Goal: Find specific page/section

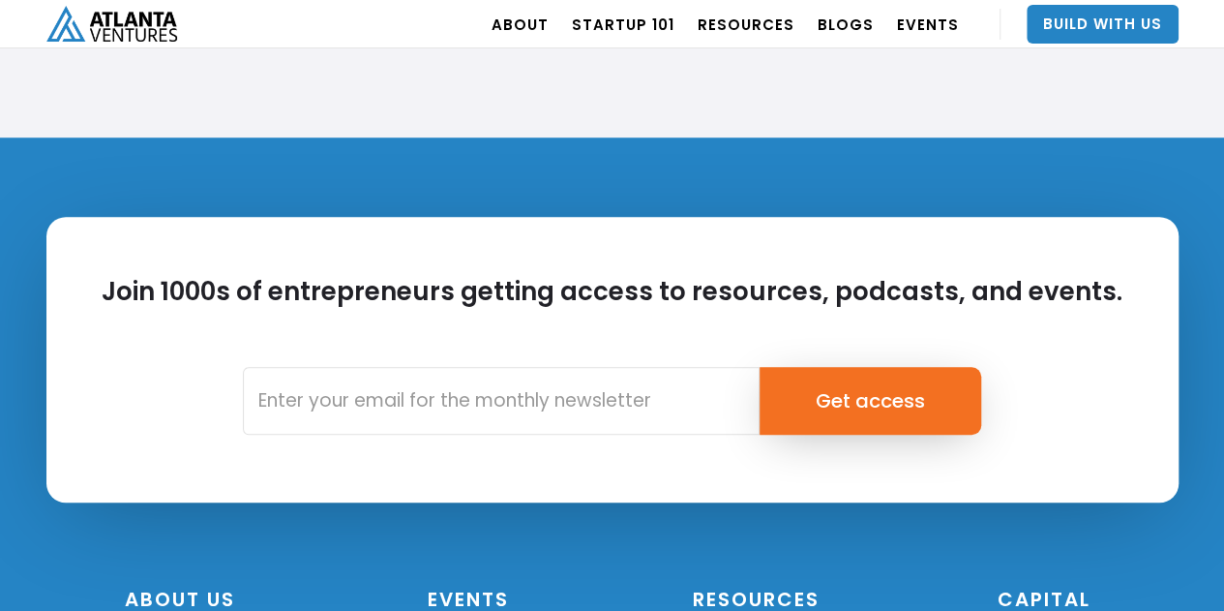
scroll to position [4723, 0]
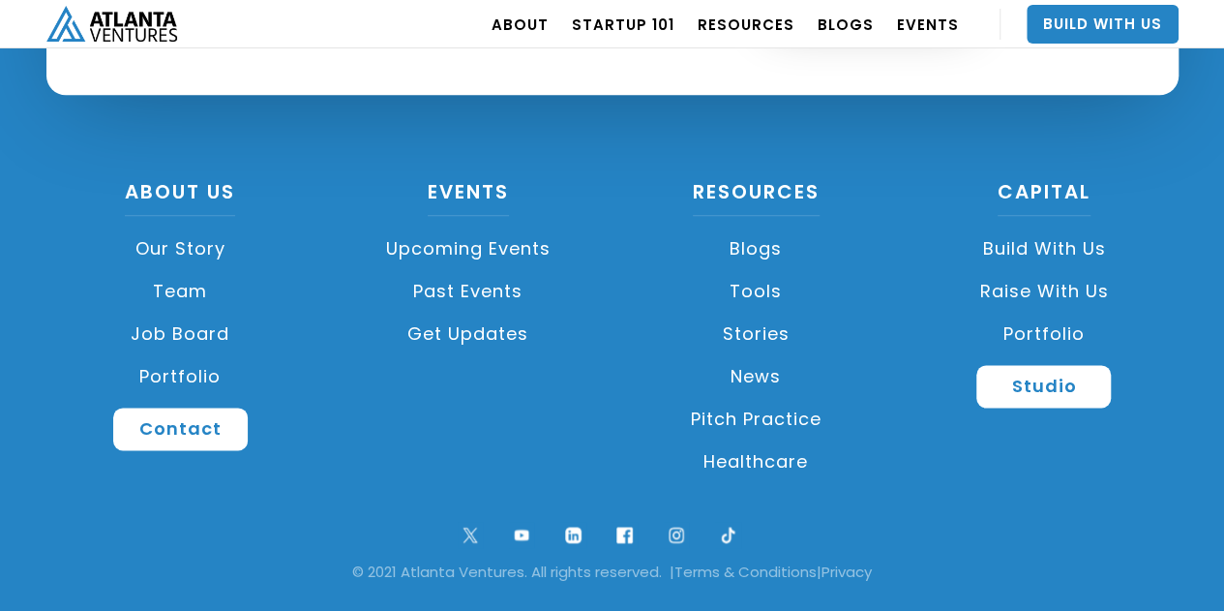
click at [193, 339] on link "Job Board" at bounding box center [180, 334] width 269 height 43
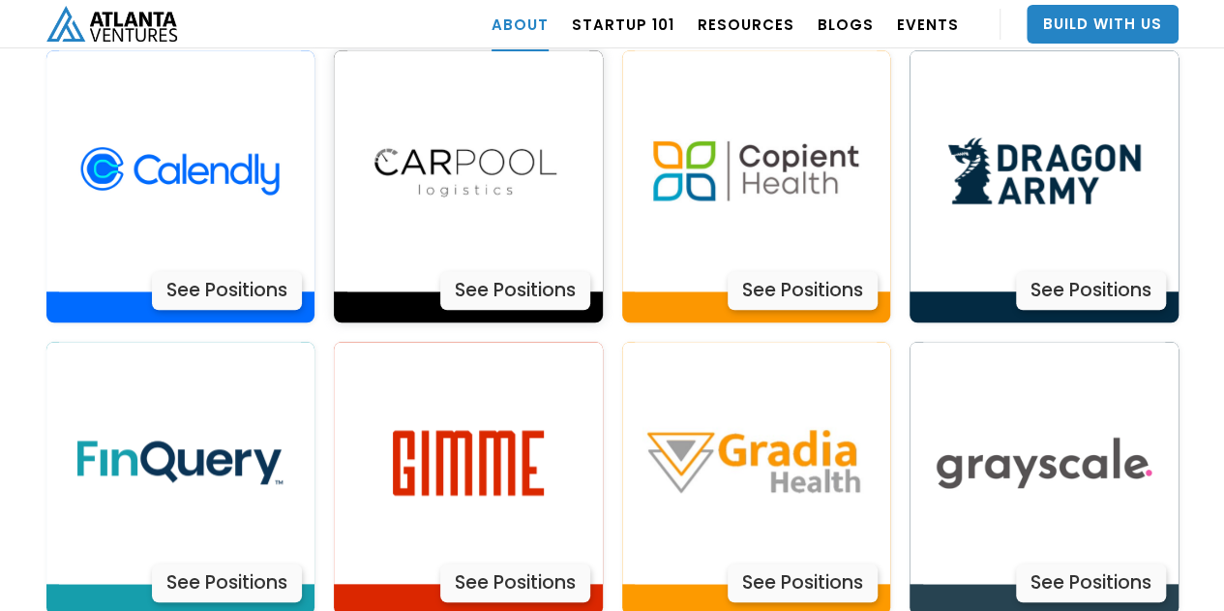
scroll to position [3880, 0]
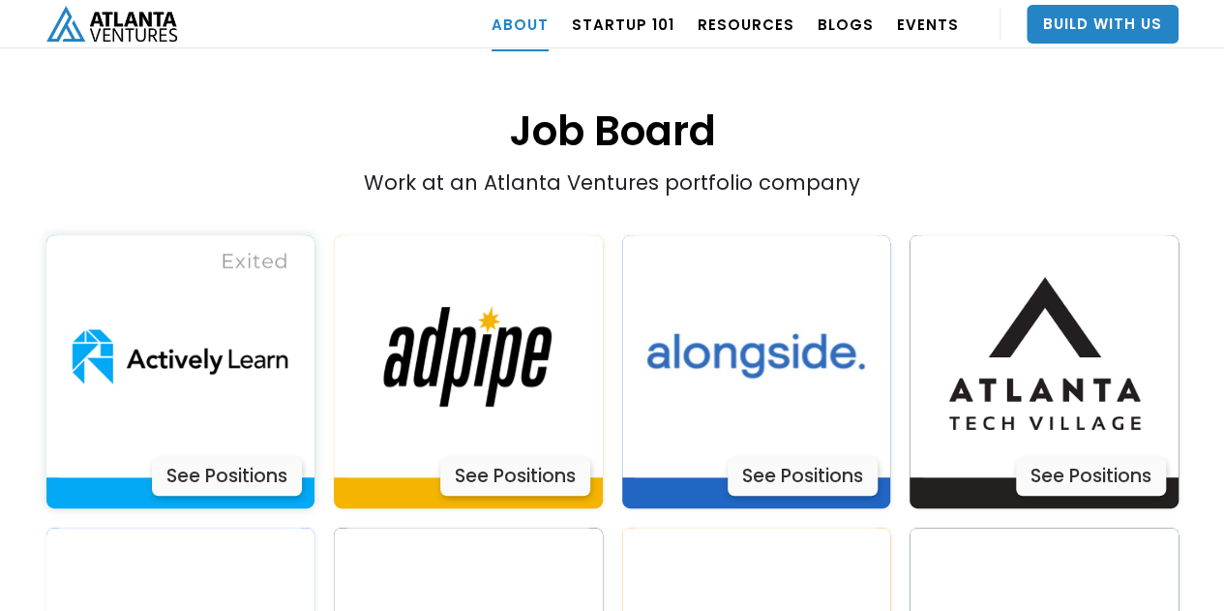
click at [222, 457] on div "See Positions" at bounding box center [227, 476] width 150 height 39
click at [515, 457] on div "See Positions" at bounding box center [515, 476] width 150 height 39
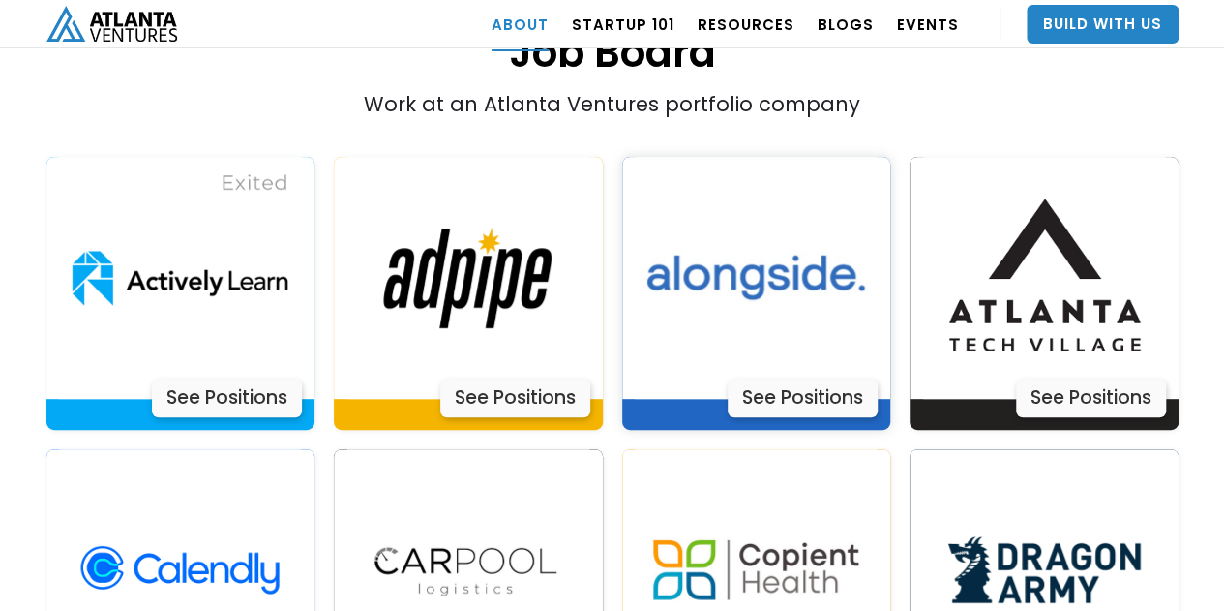
scroll to position [4073, 0]
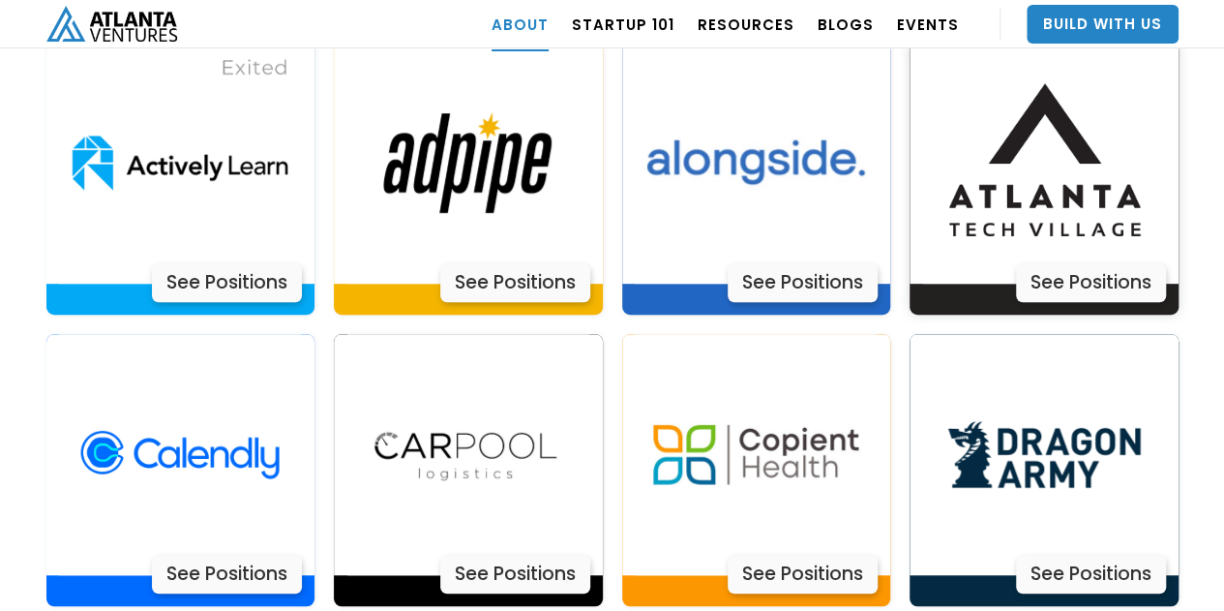
click at [1084, 263] on div "See Positions" at bounding box center [1091, 282] width 150 height 39
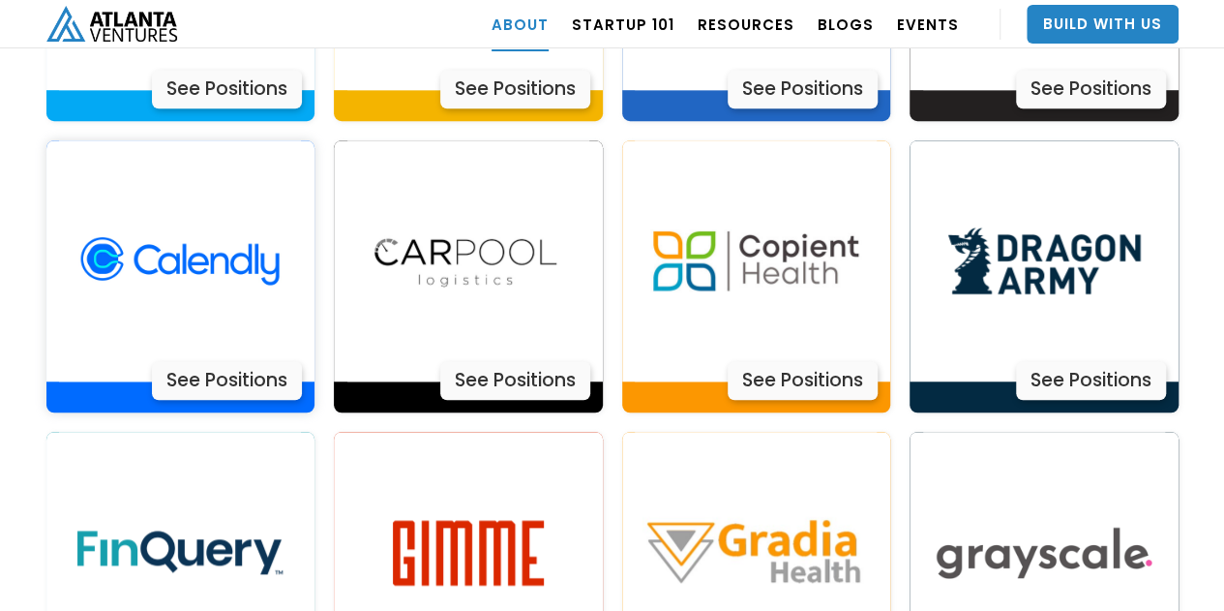
click at [284, 361] on div "See Positions" at bounding box center [227, 380] width 150 height 39
click at [1068, 361] on div "See Positions" at bounding box center [1091, 380] width 150 height 39
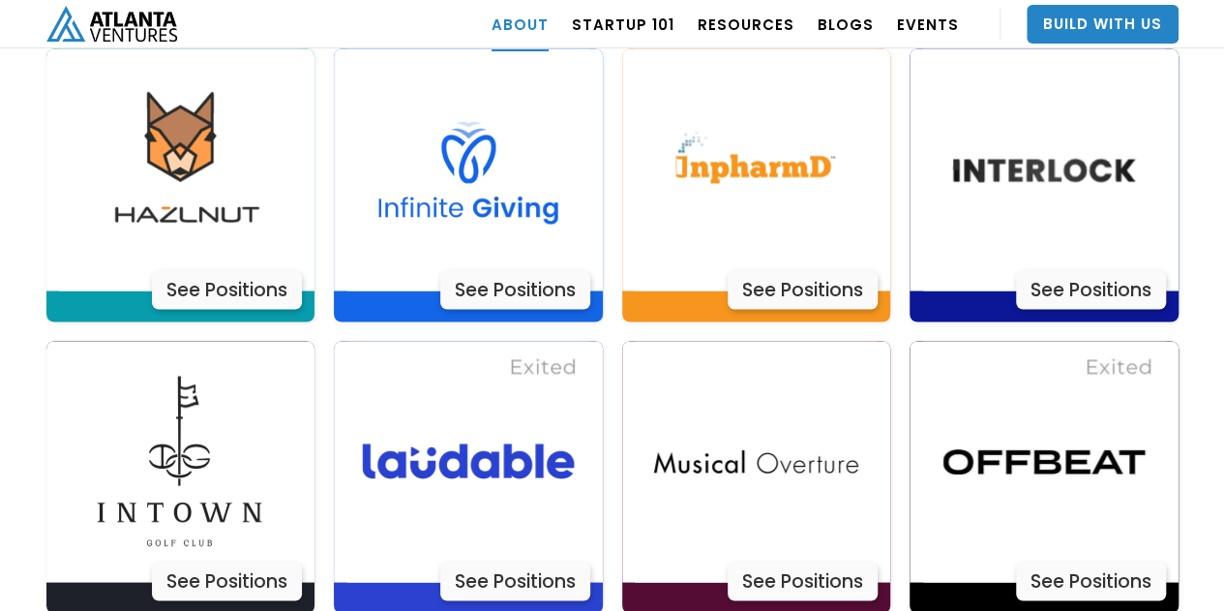
scroll to position [5331, 0]
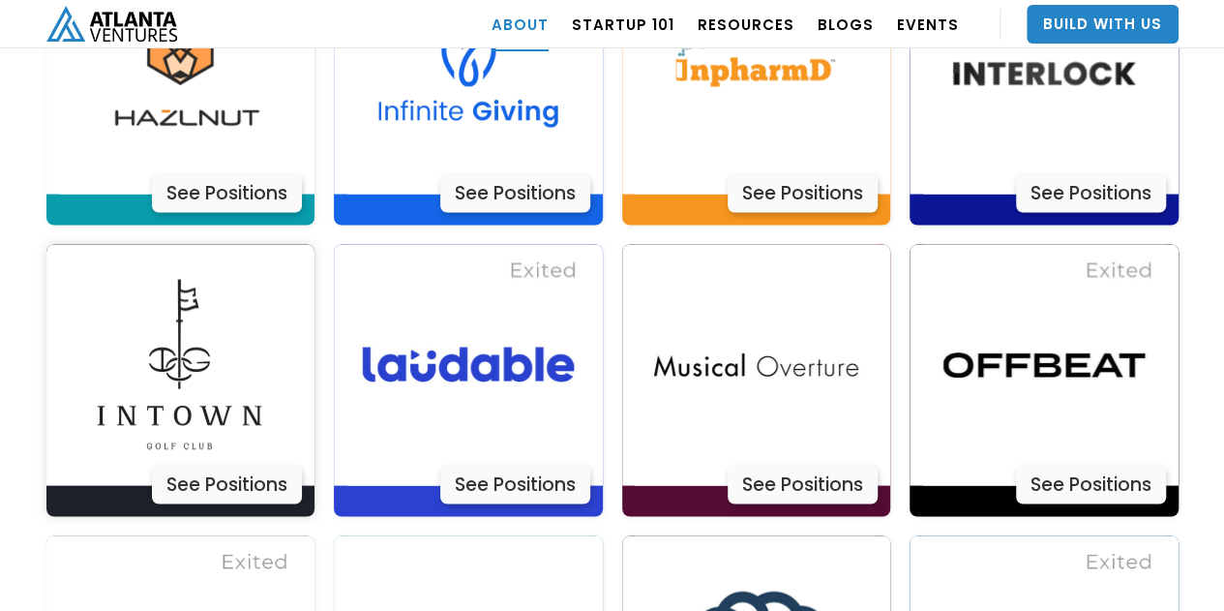
click at [277, 464] on div "See Positions" at bounding box center [227, 483] width 150 height 39
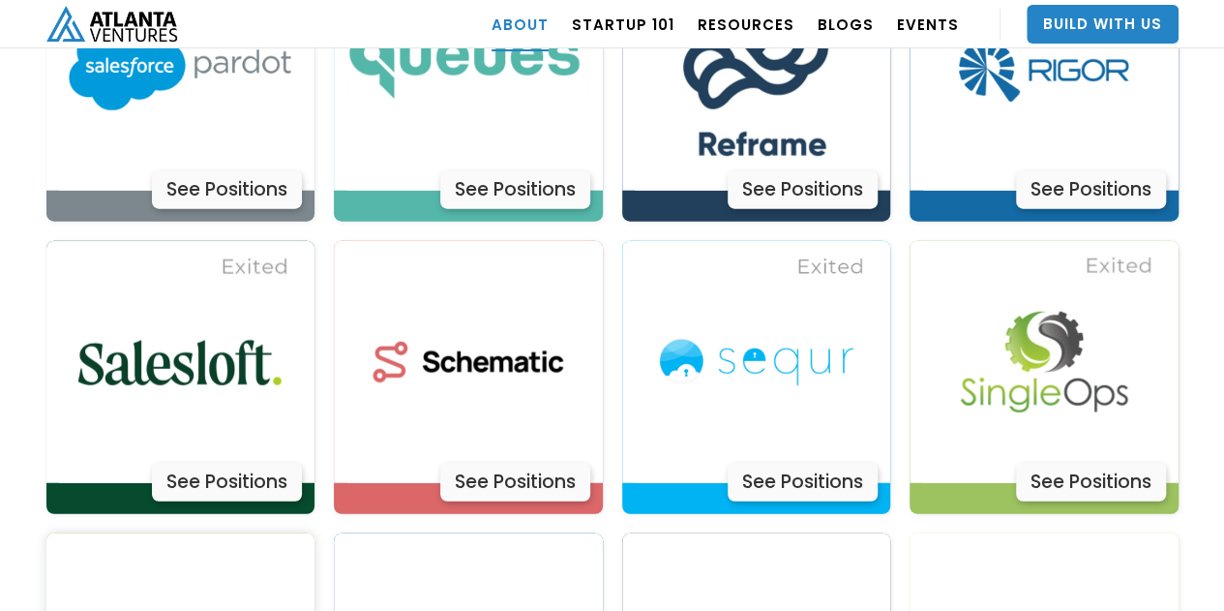
scroll to position [5912, 0]
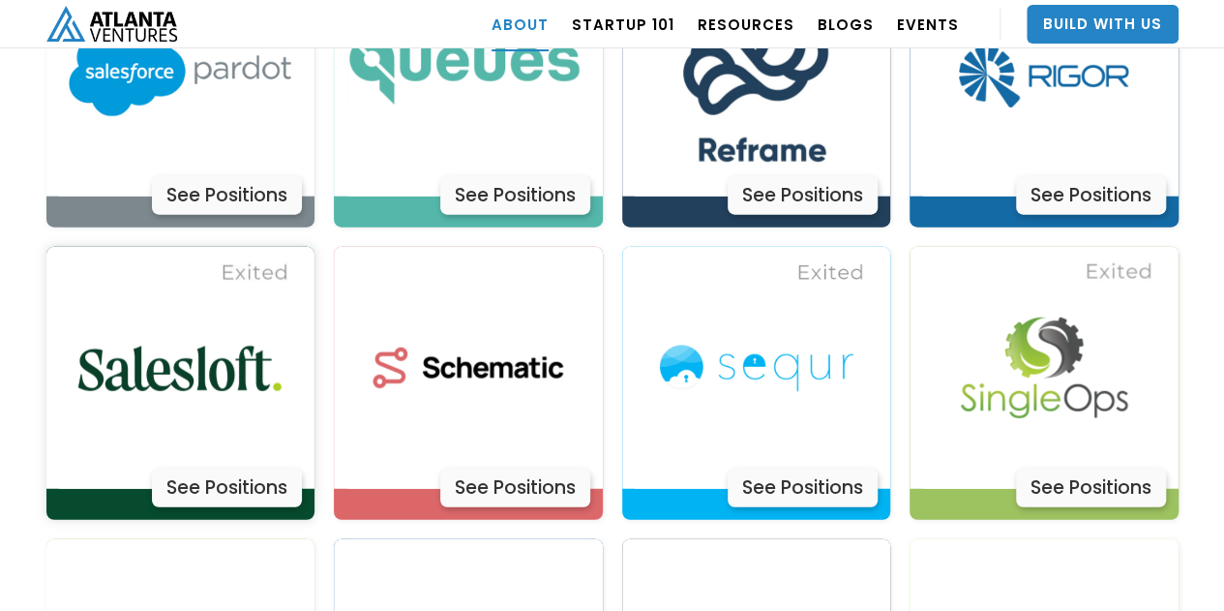
click at [217, 468] on div "See Positions" at bounding box center [227, 487] width 150 height 39
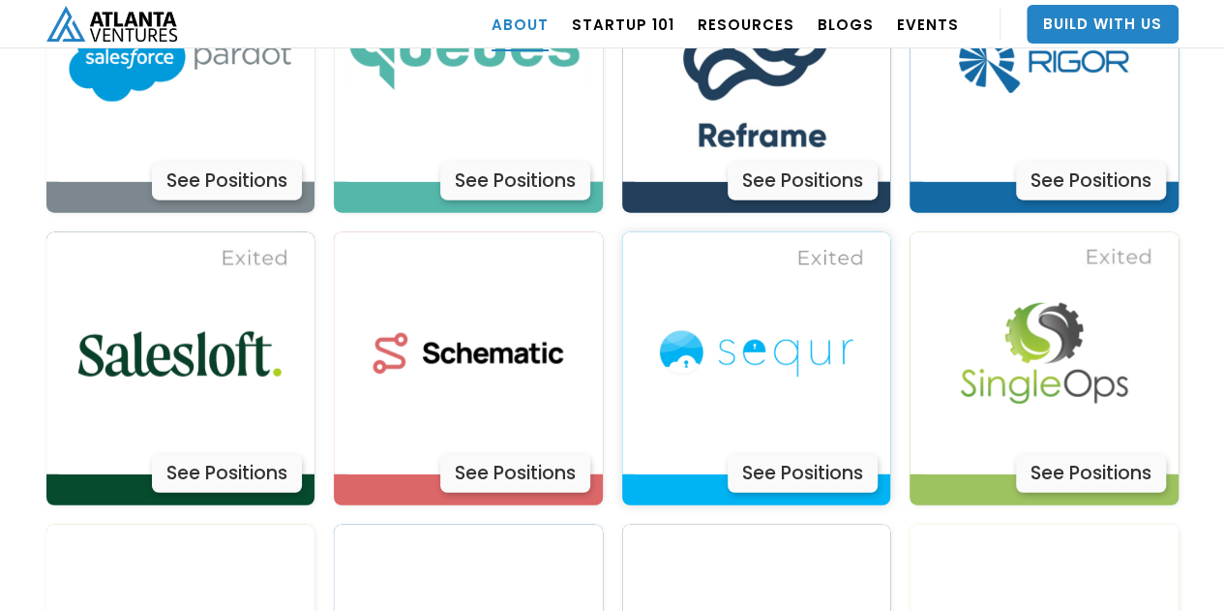
scroll to position [6105, 0]
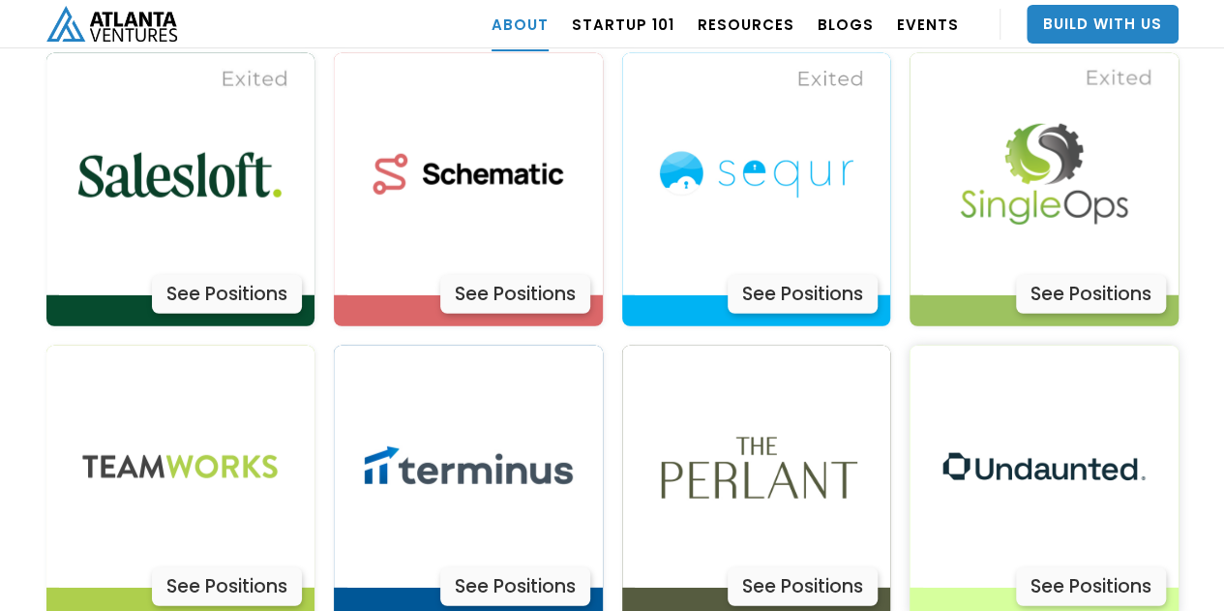
click at [1072, 567] on div "See Positions" at bounding box center [1091, 586] width 150 height 39
click at [530, 463] on img at bounding box center [468, 466] width 242 height 242
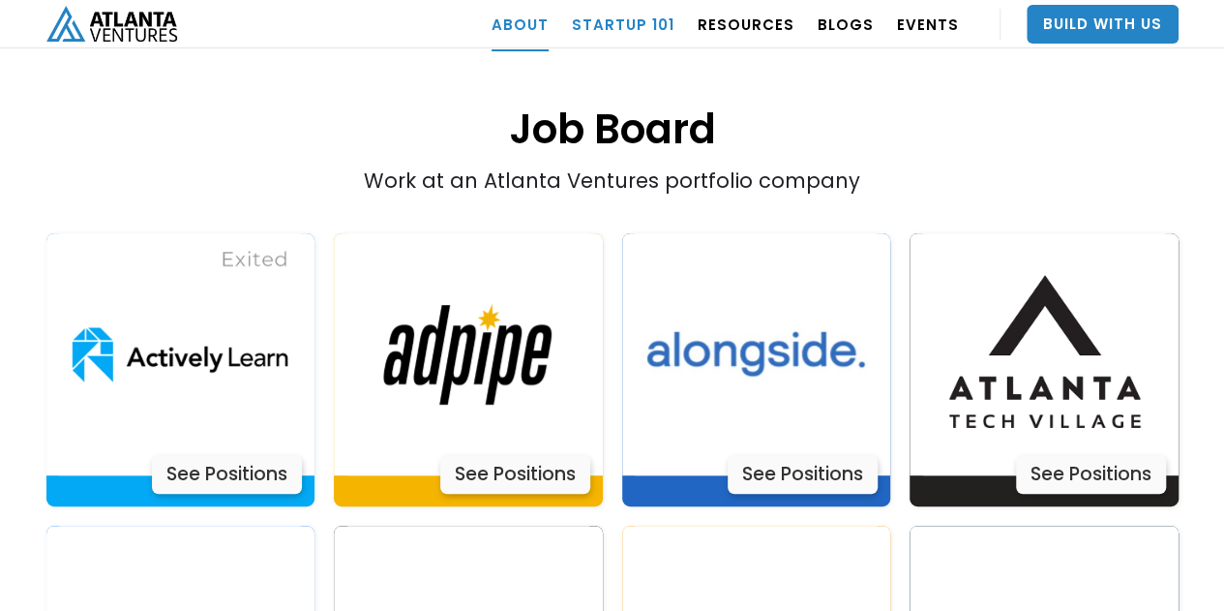
scroll to position [3880, 0]
